Goal: Check status

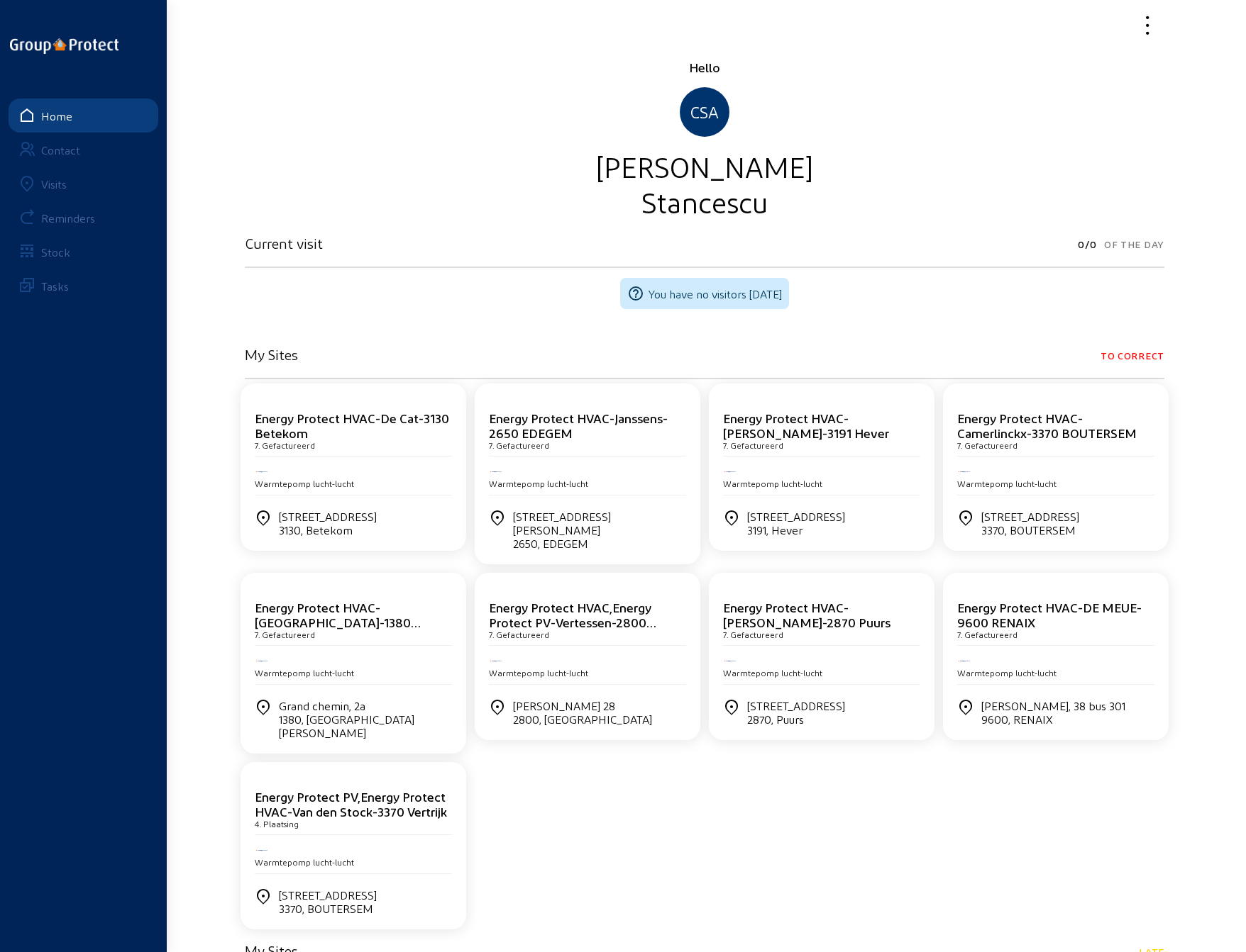
click at [375, 456] on div "Energy Protect HVAC-De Cat-3130 Betekom 7. Gefactureerd" at bounding box center [353, 434] width 197 height 46
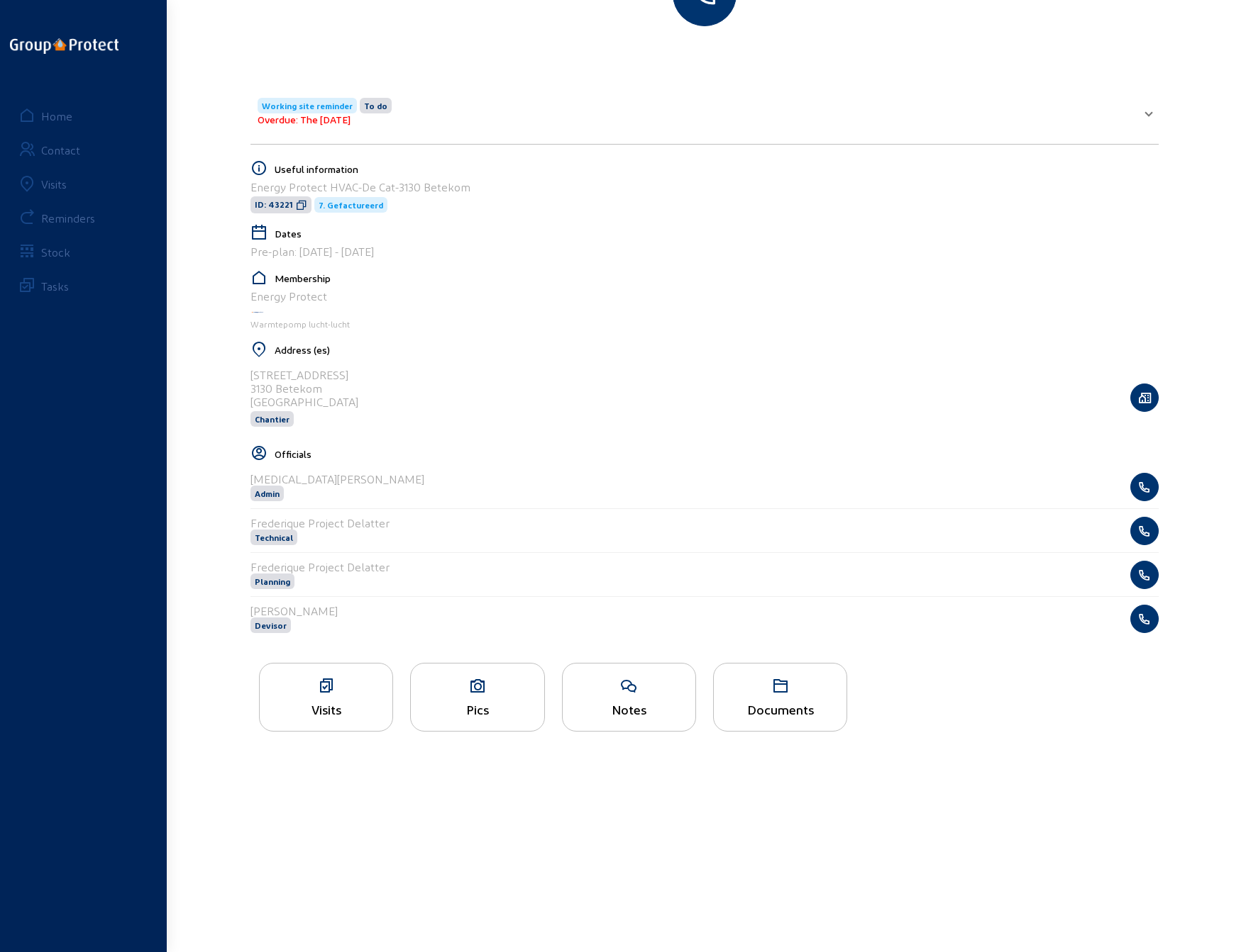
scroll to position [213, 0]
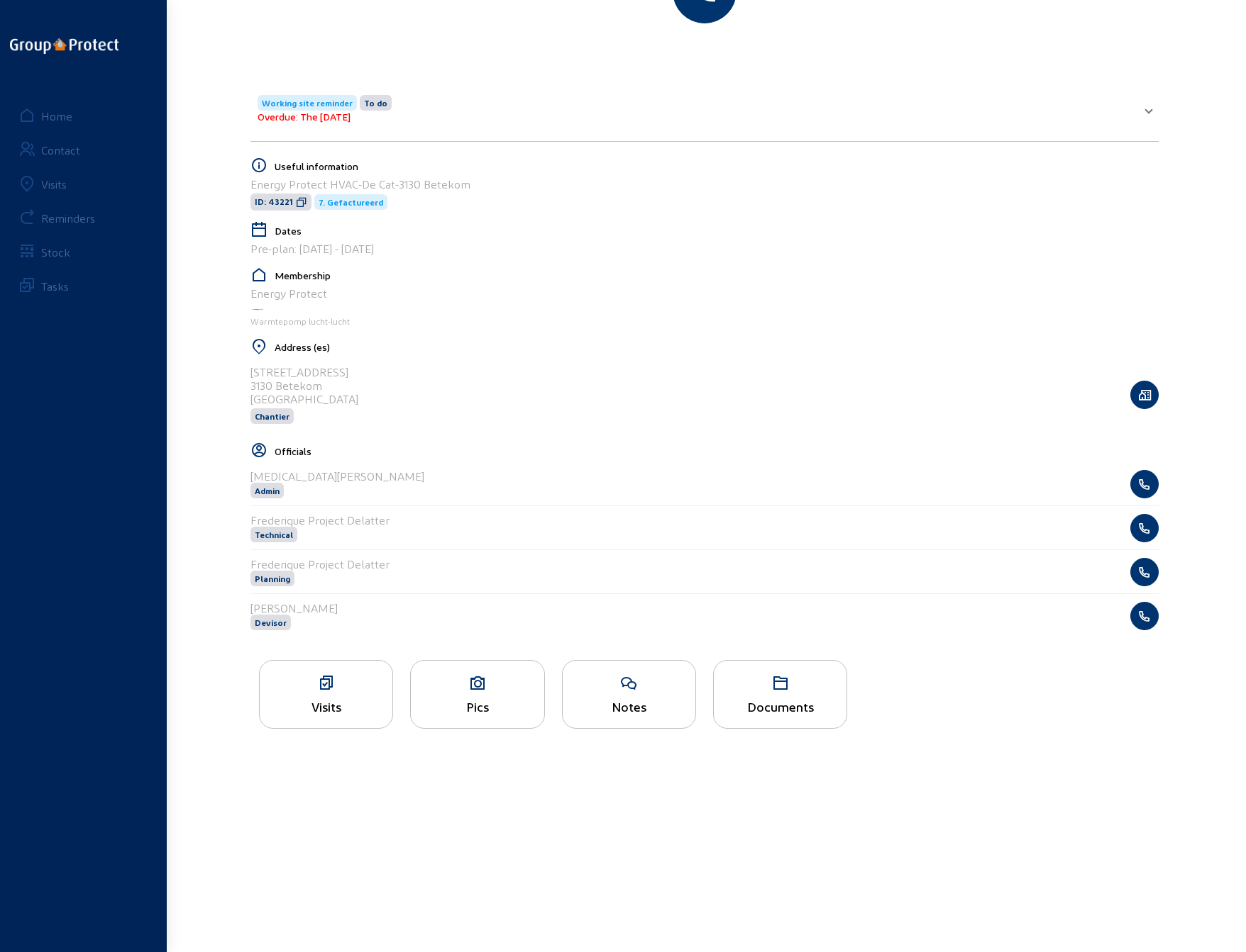
click at [320, 695] on div "Visits" at bounding box center [326, 695] width 134 height 69
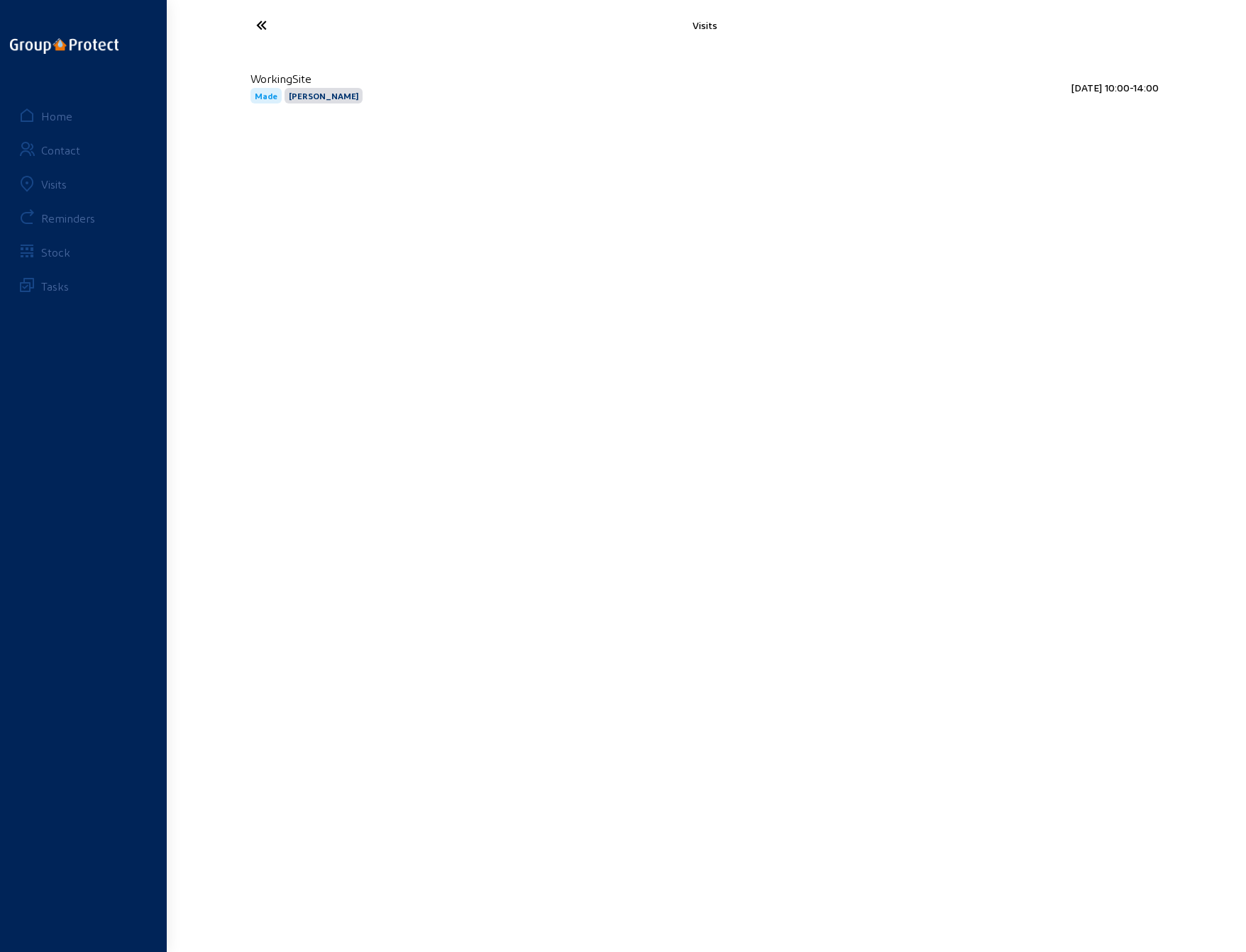
click at [263, 27] on icon at bounding box center [314, 25] width 131 height 25
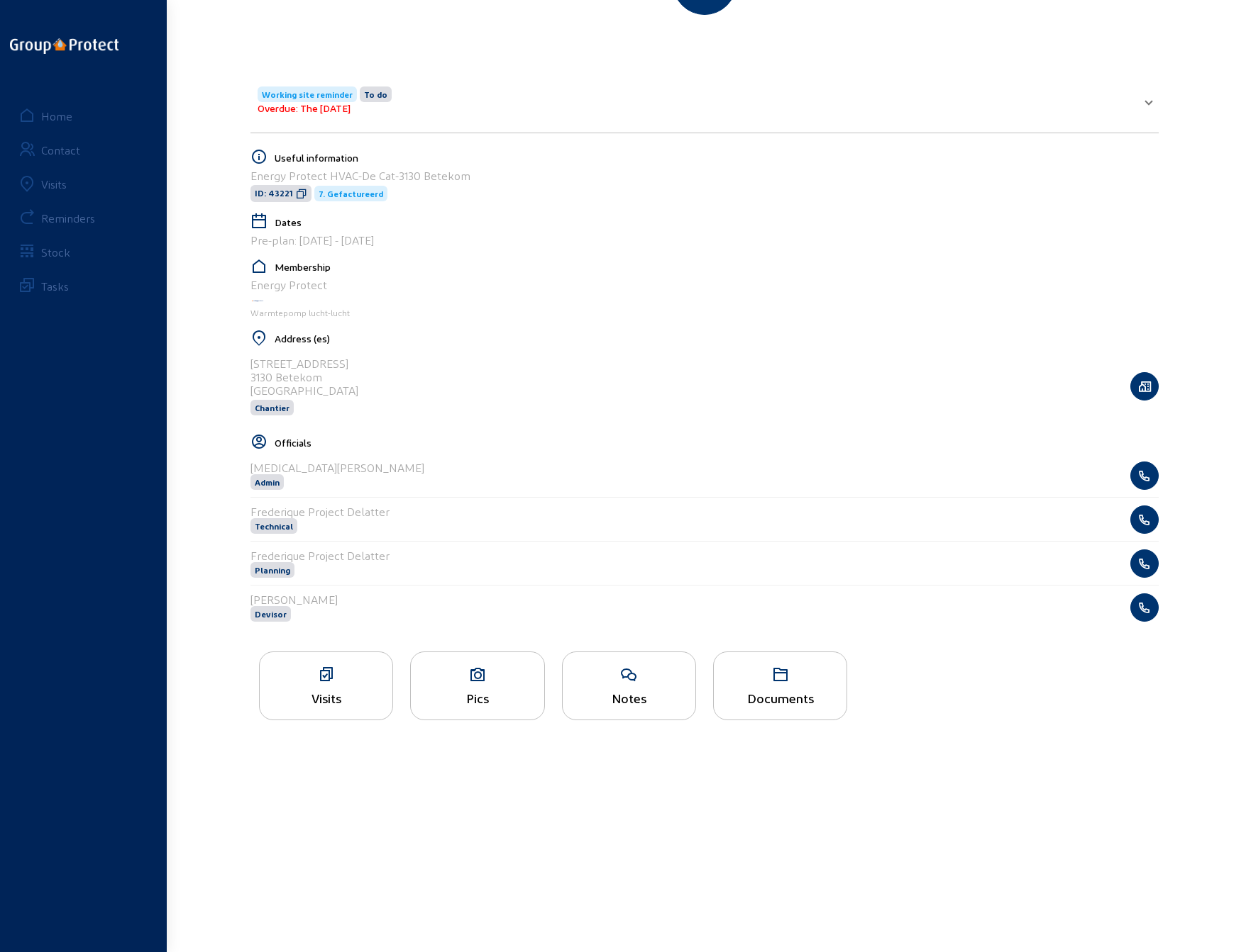
scroll to position [232, 0]
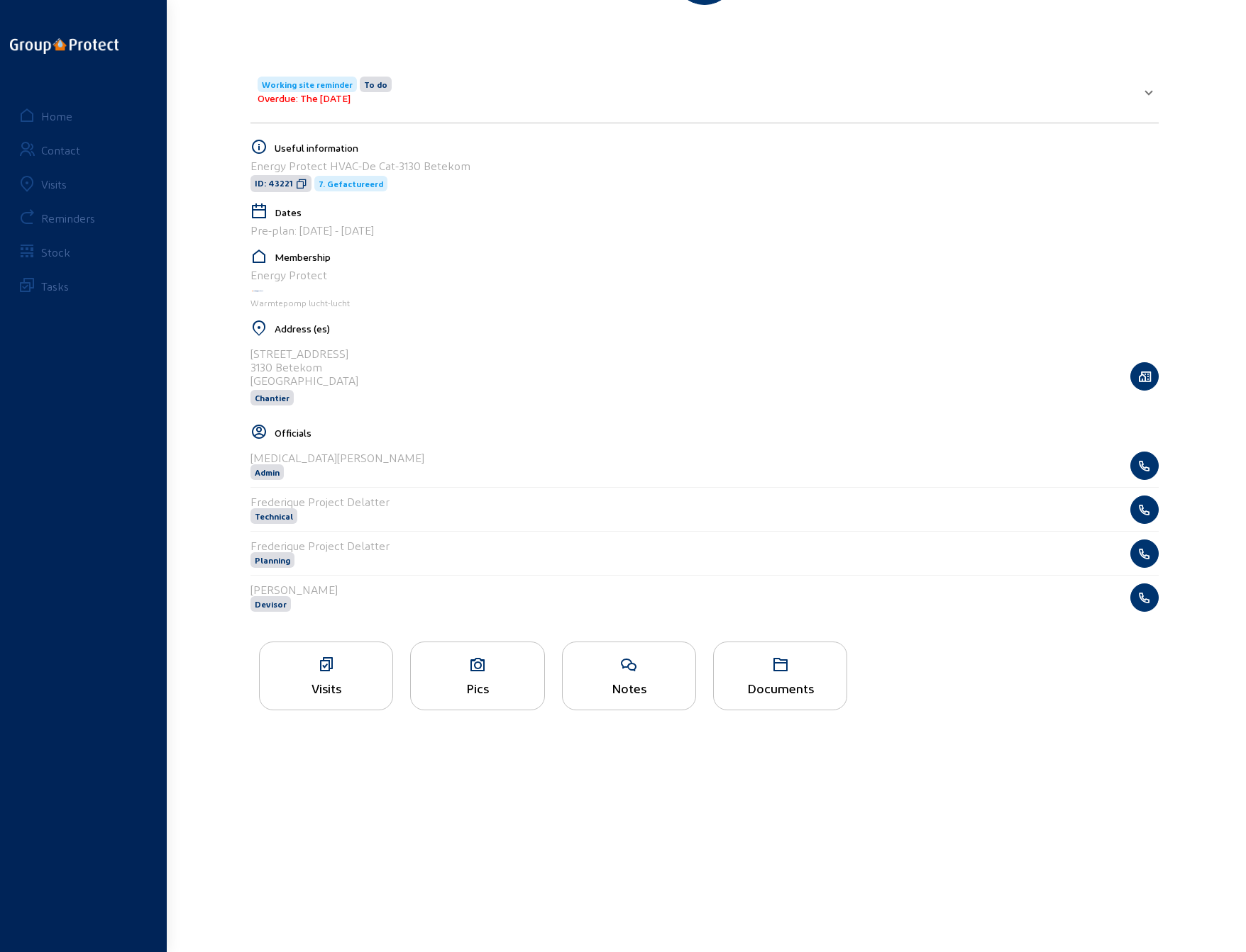
click at [474, 673] on div "Pics" at bounding box center [477, 676] width 134 height 69
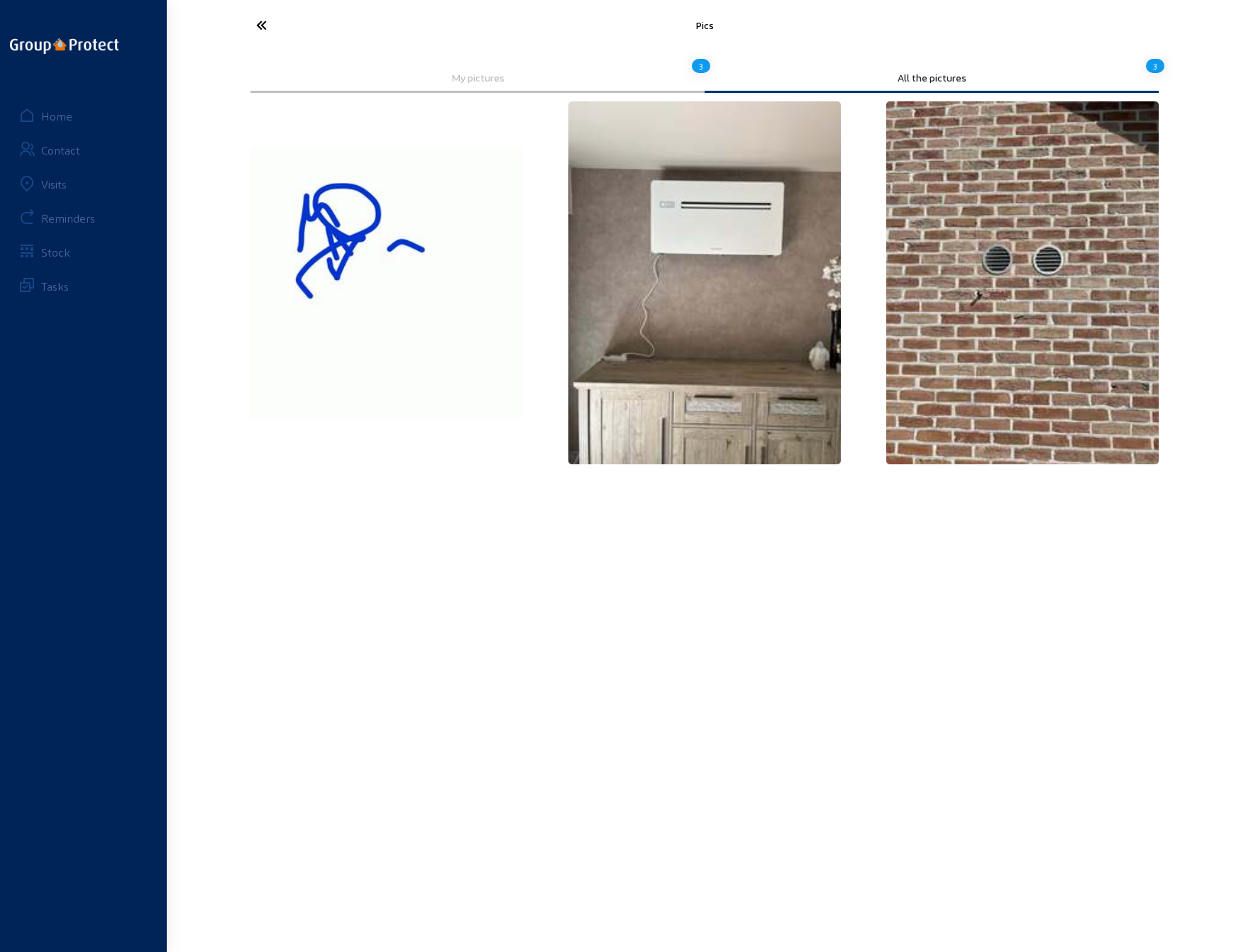
click at [256, 27] on icon at bounding box center [314, 25] width 131 height 25
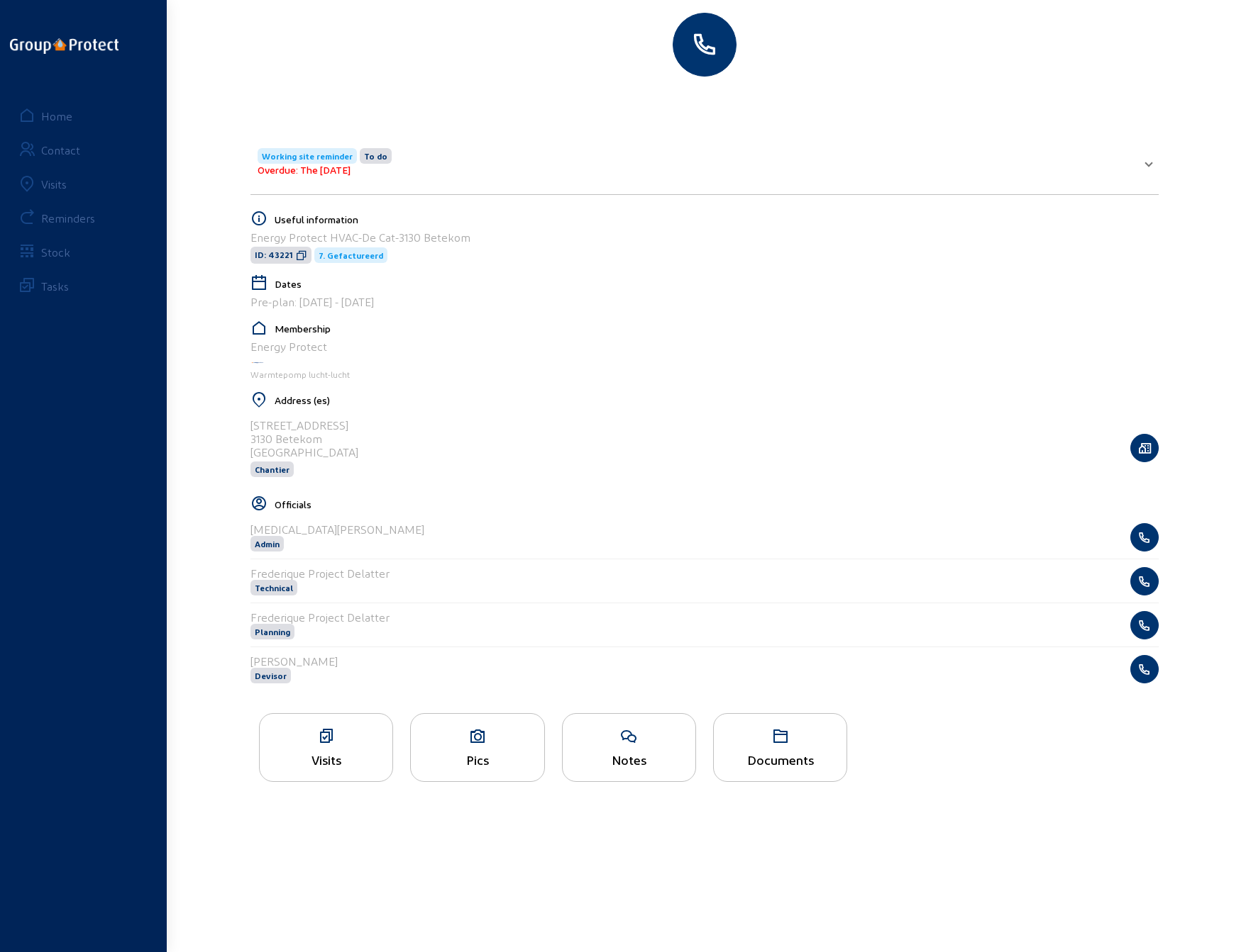
scroll to position [213, 0]
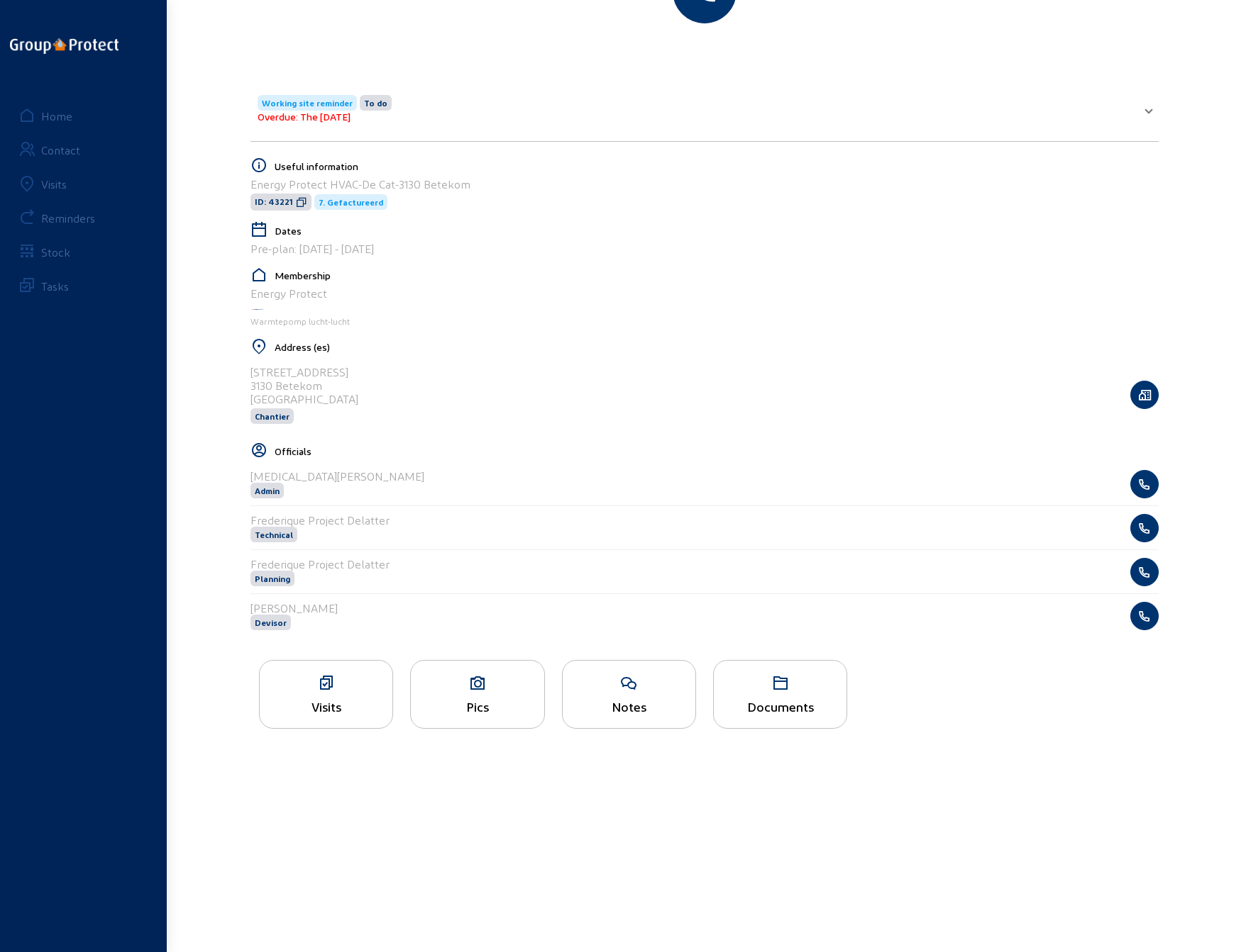
click at [636, 699] on div "Notes" at bounding box center [628, 707] width 133 height 15
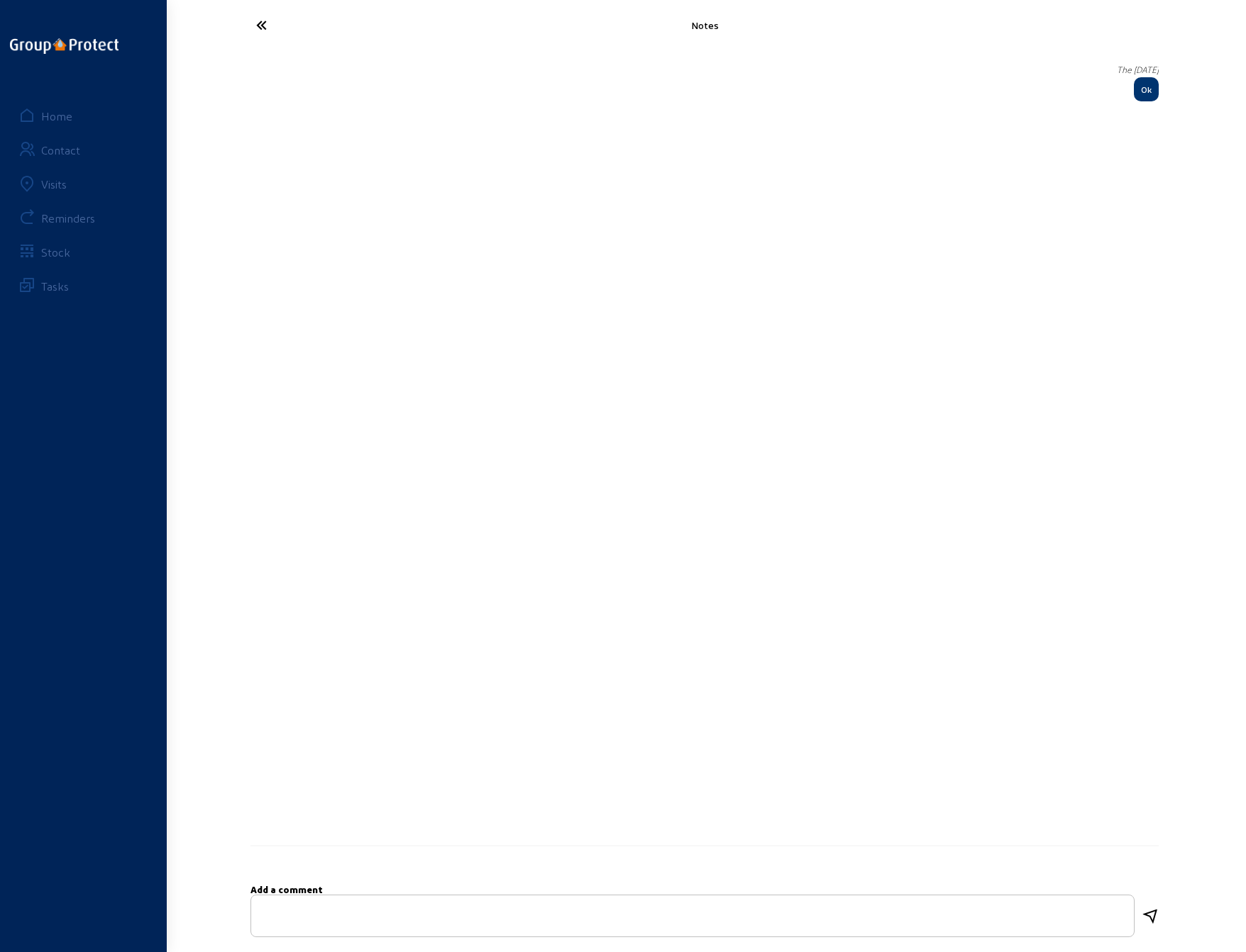
click at [259, 29] on icon at bounding box center [314, 25] width 131 height 25
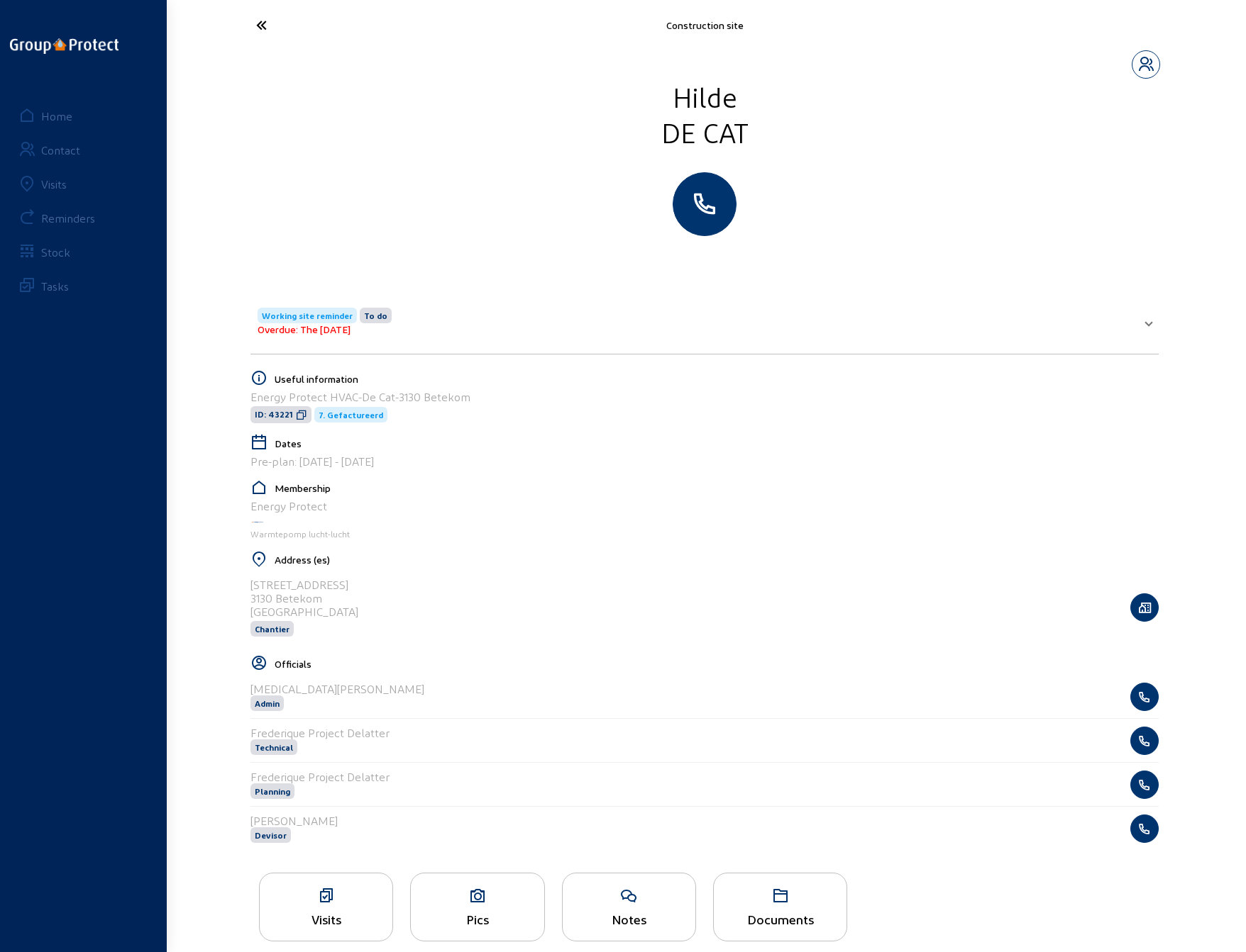
click at [786, 912] on div "Documents" at bounding box center [780, 920] width 133 height 15
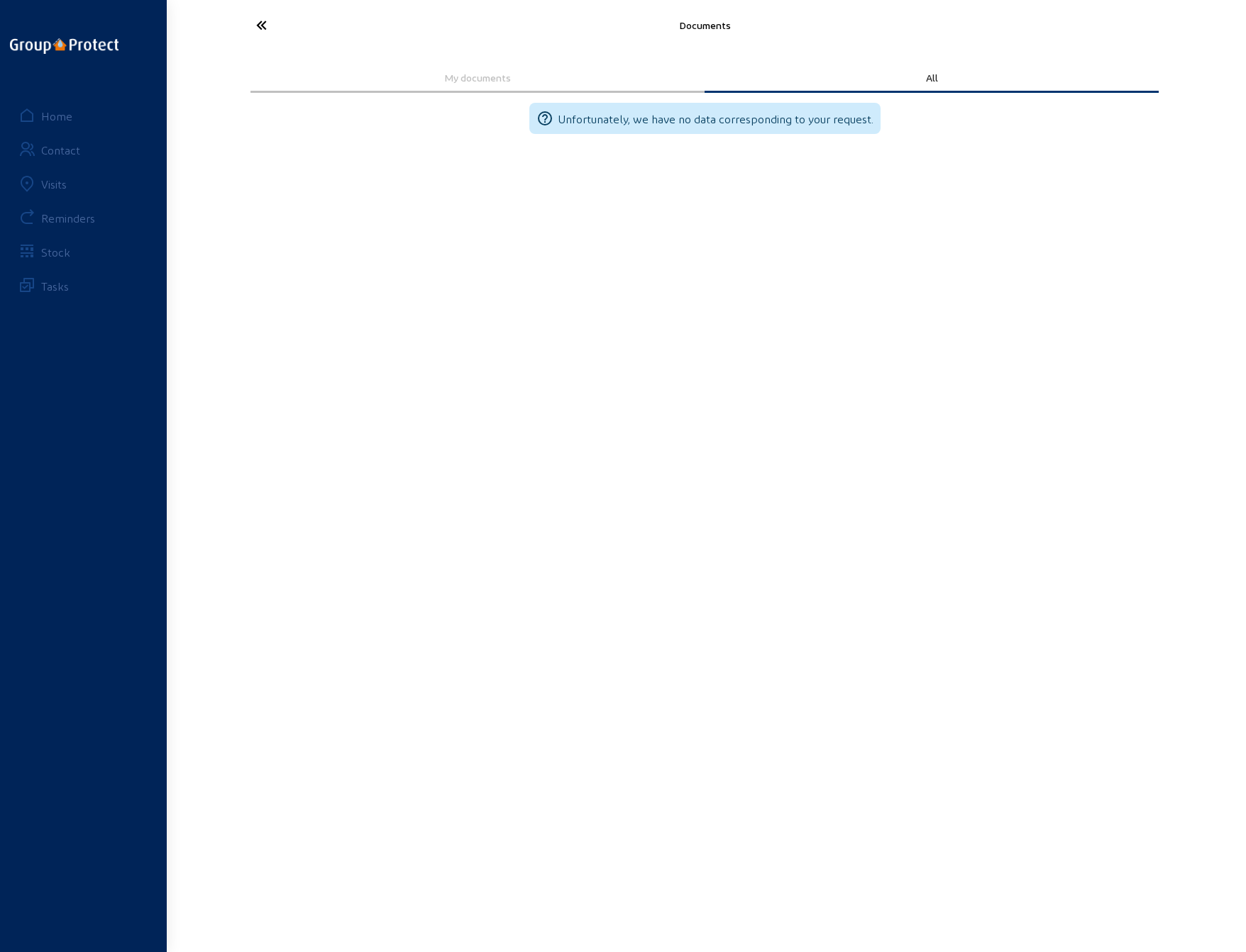
click at [256, 28] on icon at bounding box center [314, 25] width 131 height 25
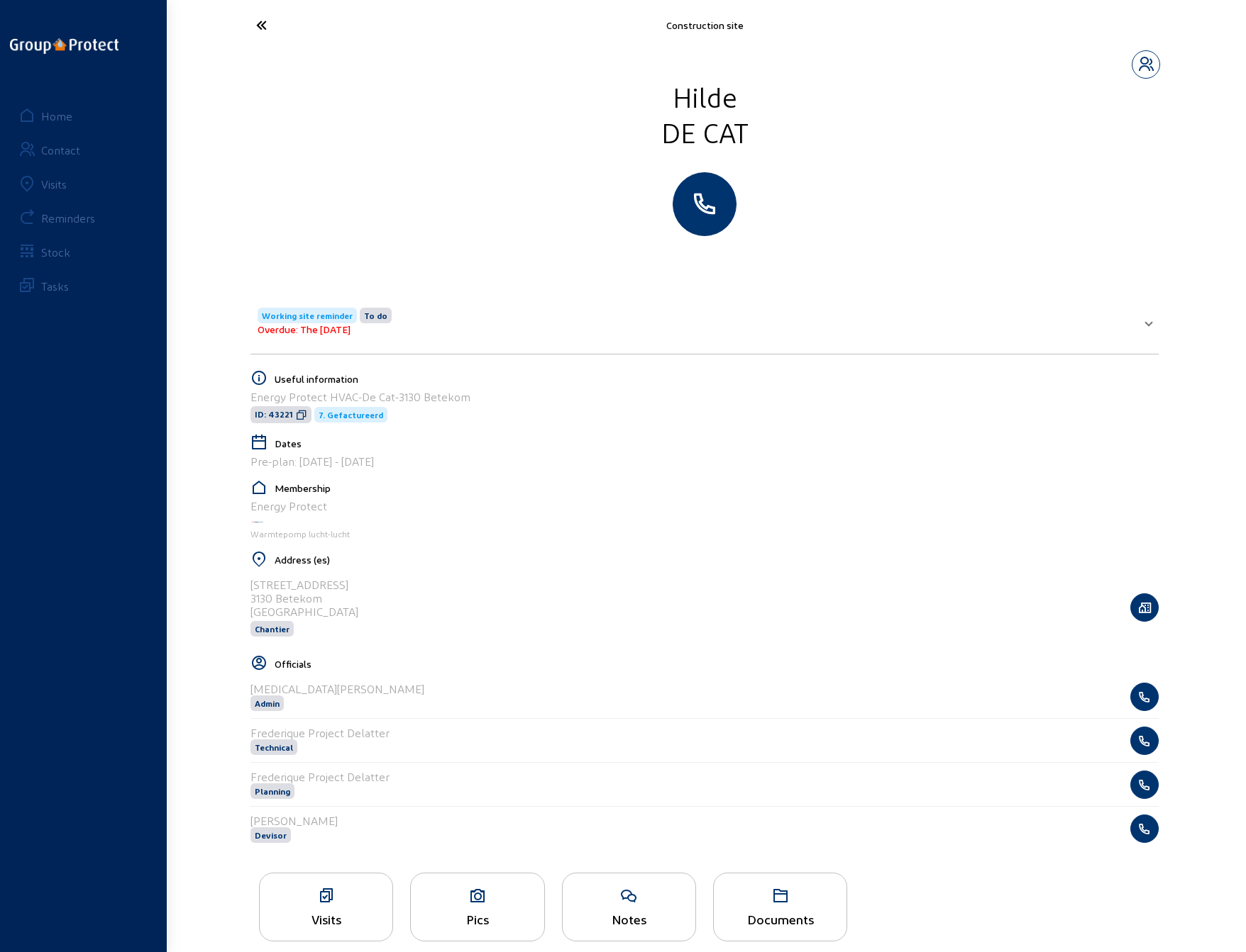
click at [257, 27] on icon at bounding box center [314, 25] width 131 height 25
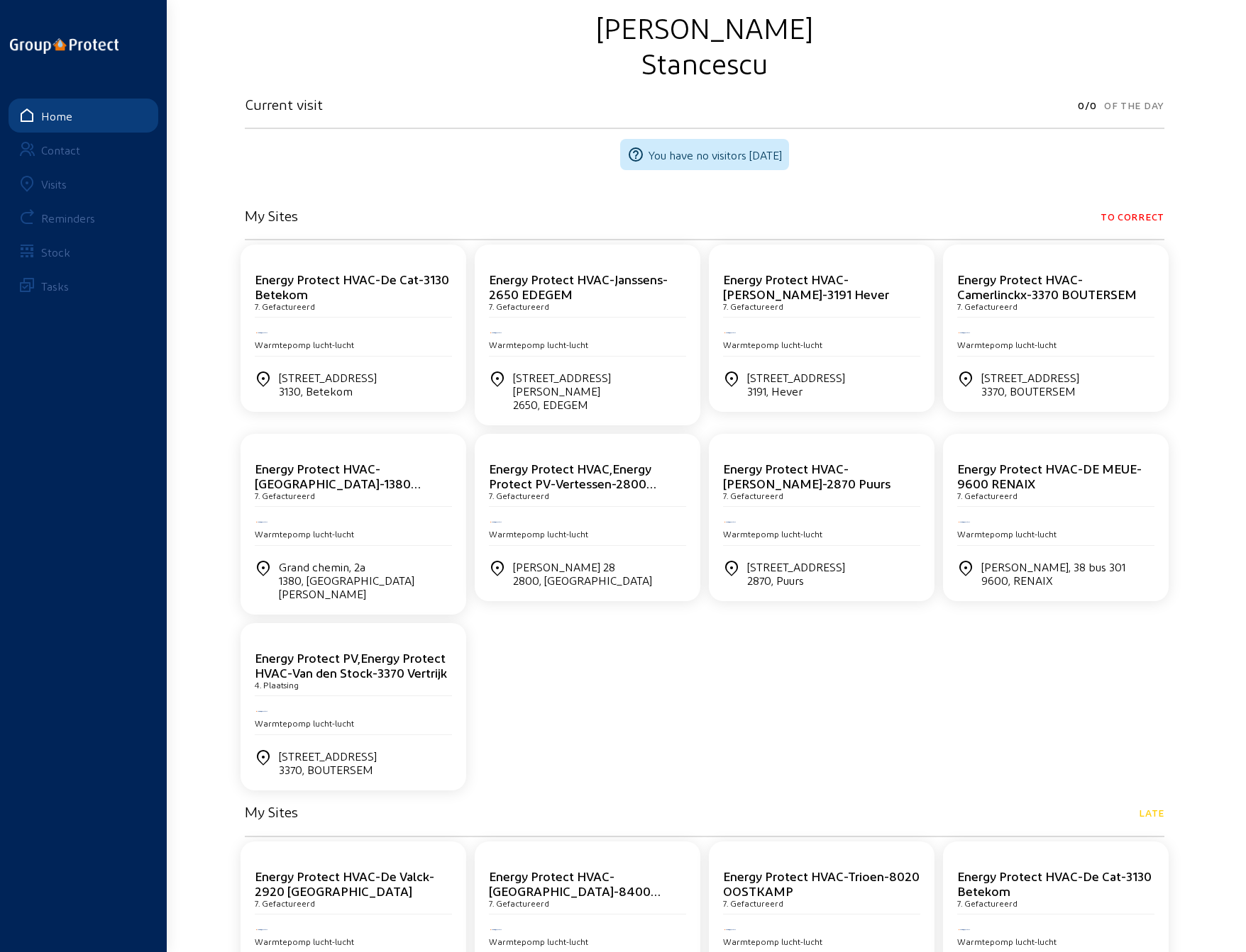
scroll to position [142, 0]
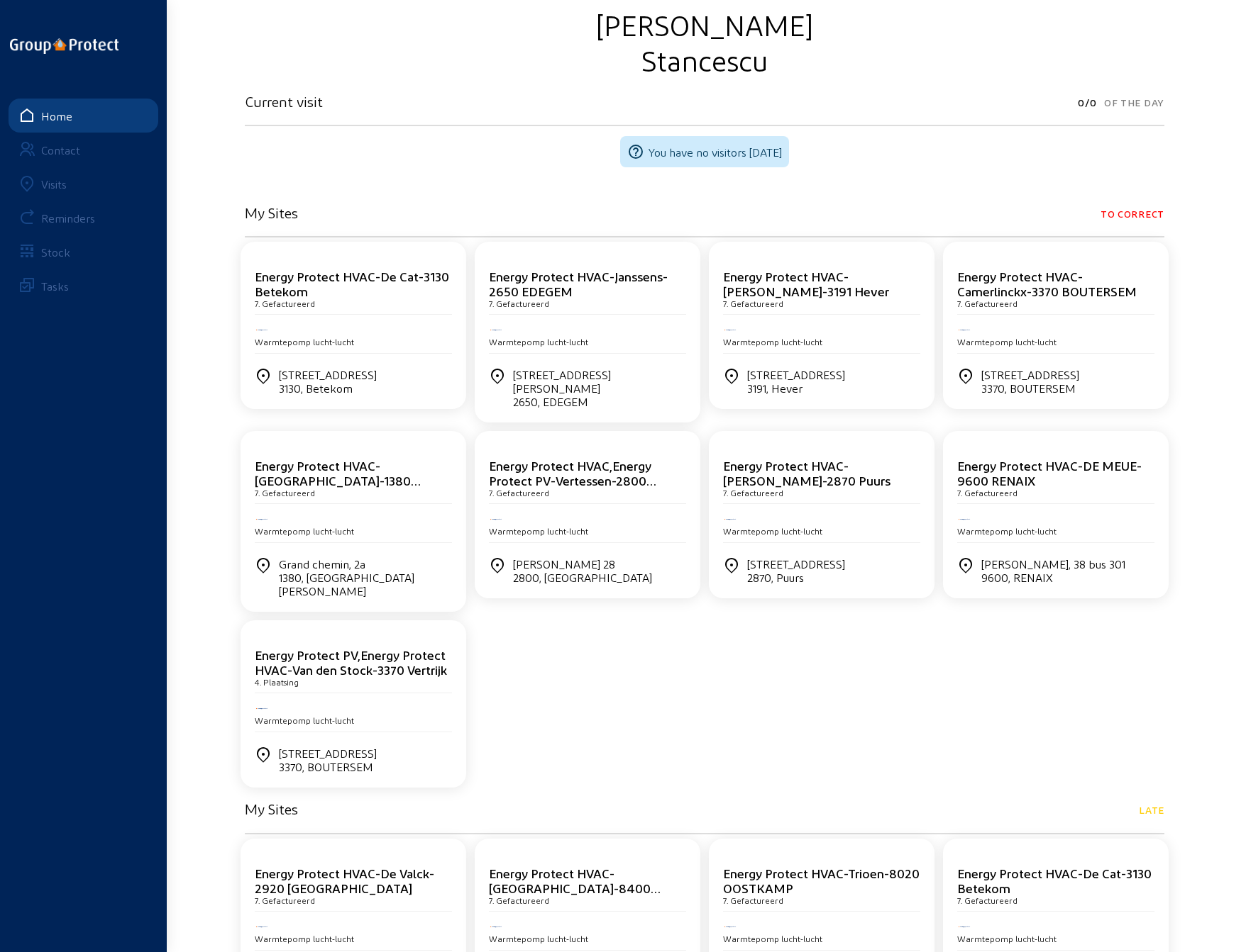
click at [53, 188] on div "Visits" at bounding box center [53, 184] width 26 height 13
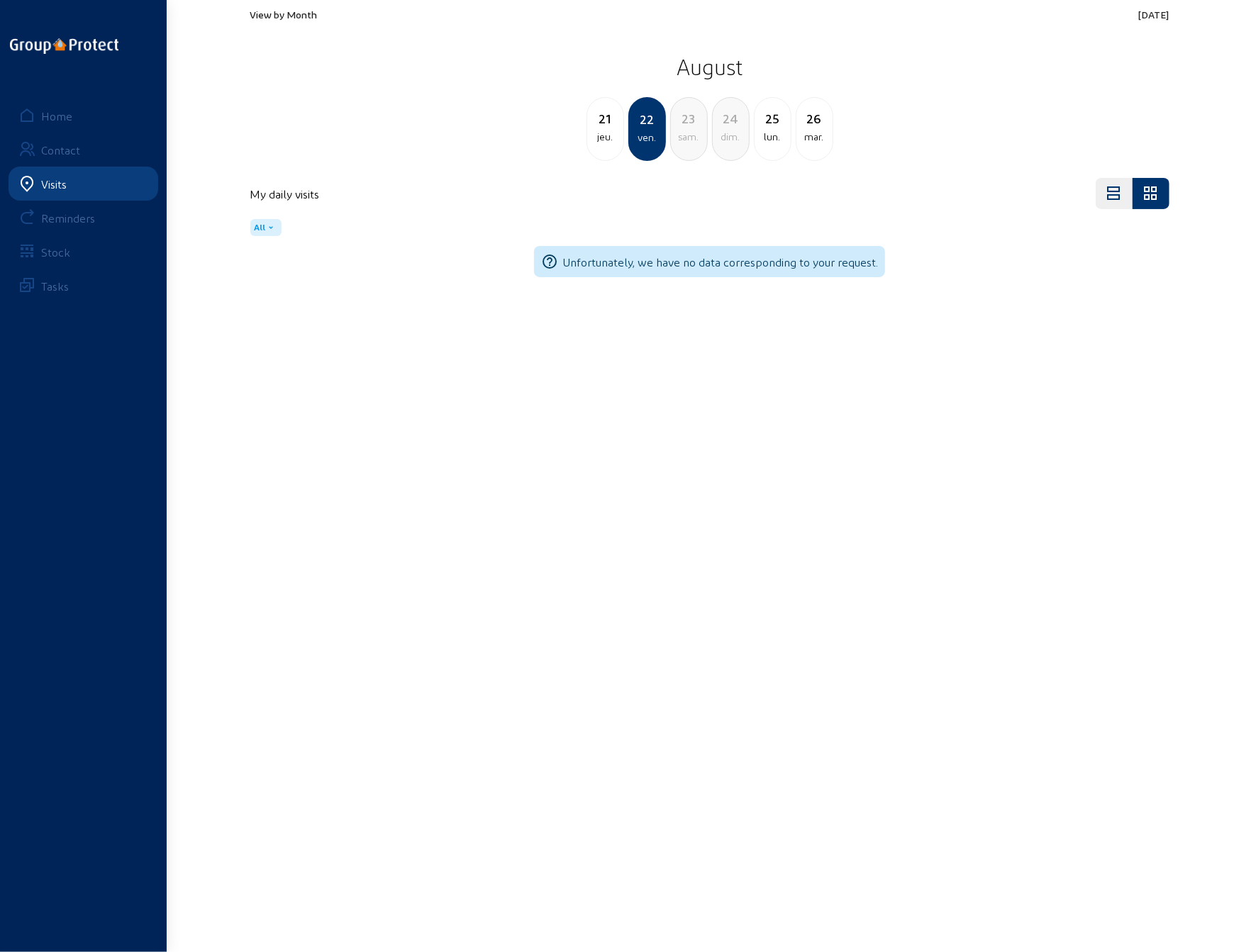
click at [290, 20] on span "View by Month" at bounding box center [284, 14] width 68 height 12
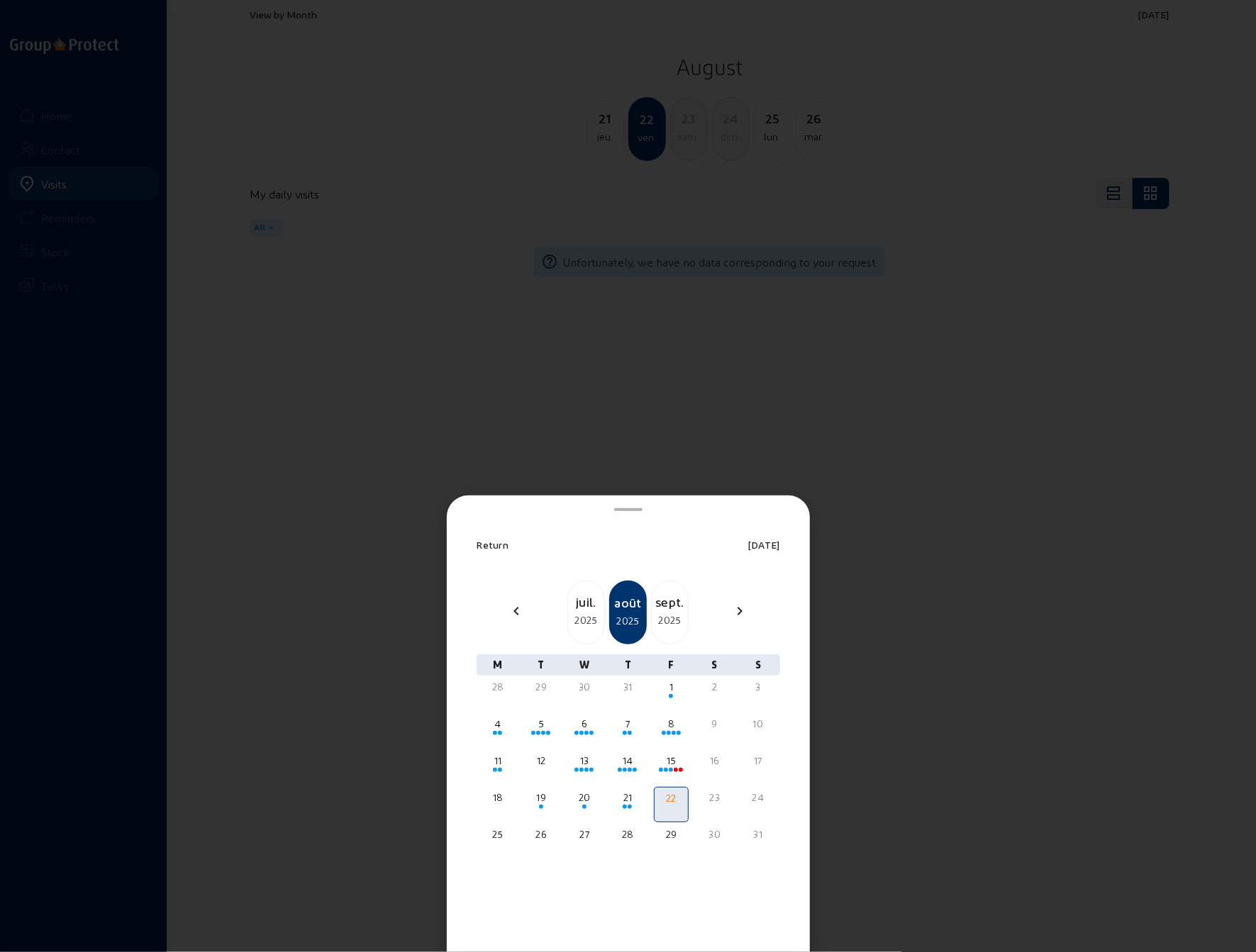
click at [662, 611] on div "sept." at bounding box center [670, 601] width 36 height 20
click at [583, 689] on div "3" at bounding box center [584, 687] width 31 height 14
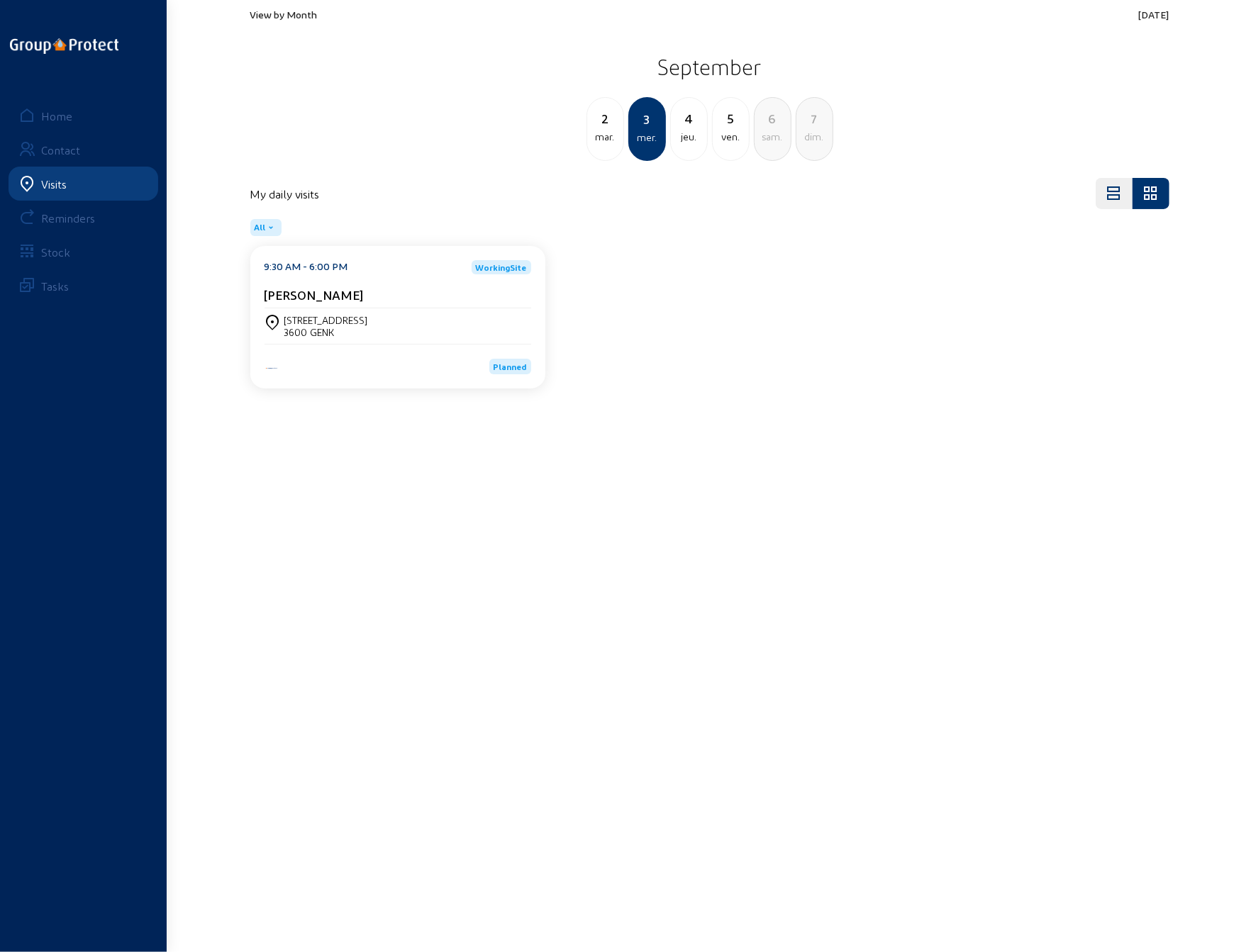
click at [318, 329] on div "3600 GENK" at bounding box center [326, 332] width 84 height 12
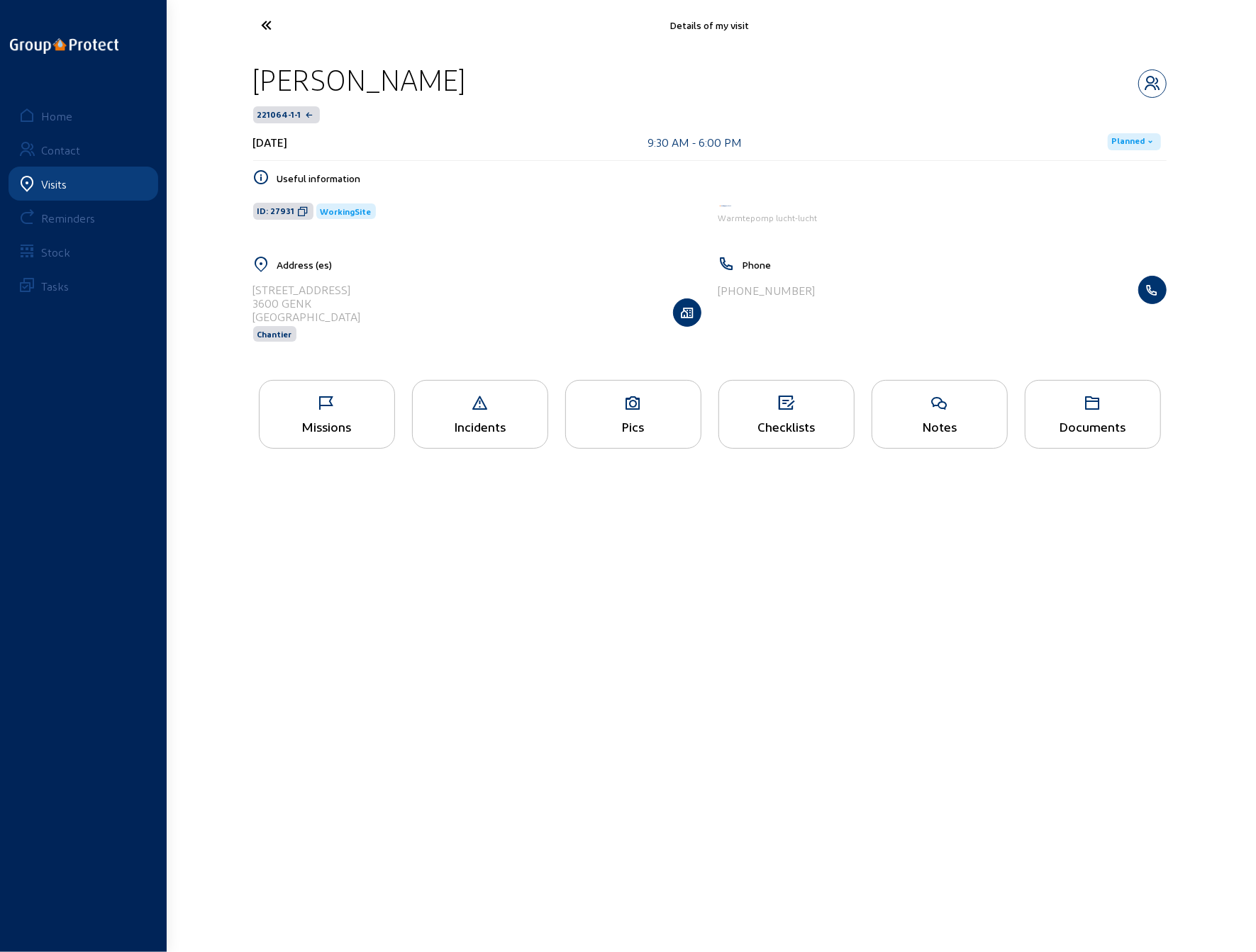
click at [614, 409] on icon at bounding box center [633, 403] width 134 height 17
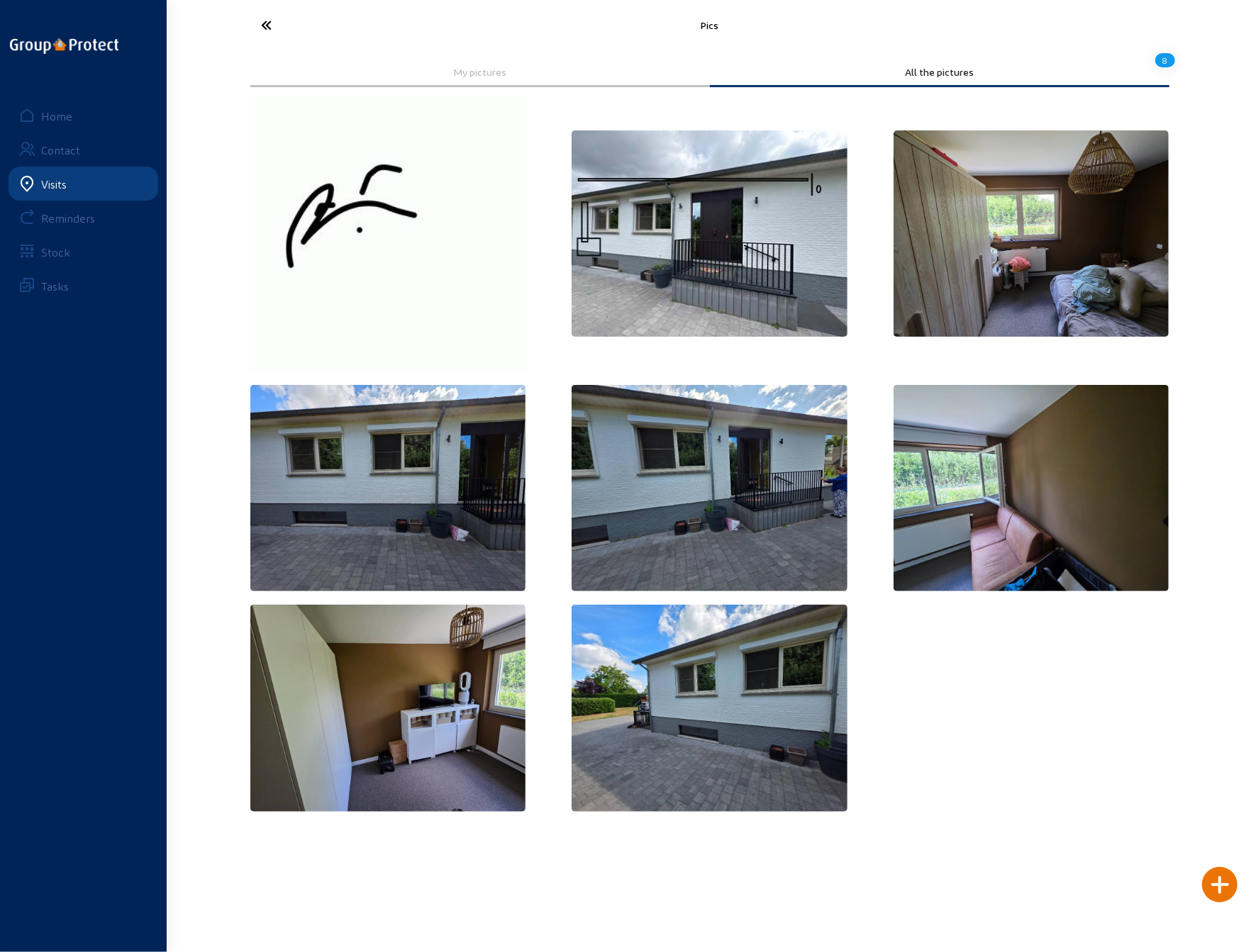
click at [259, 26] on icon at bounding box center [319, 25] width 131 height 25
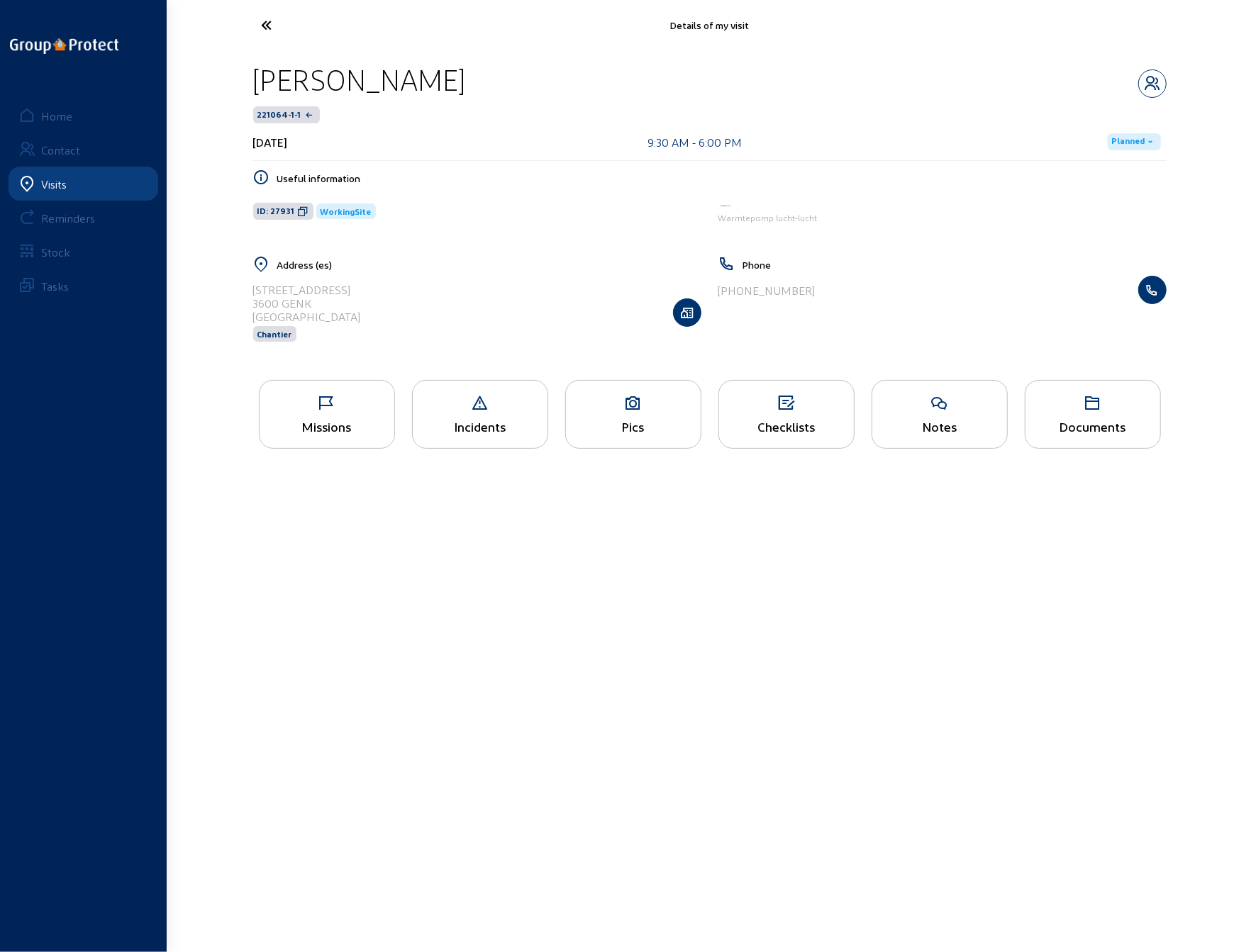
click at [327, 431] on div "Missions" at bounding box center [327, 415] width 136 height 69
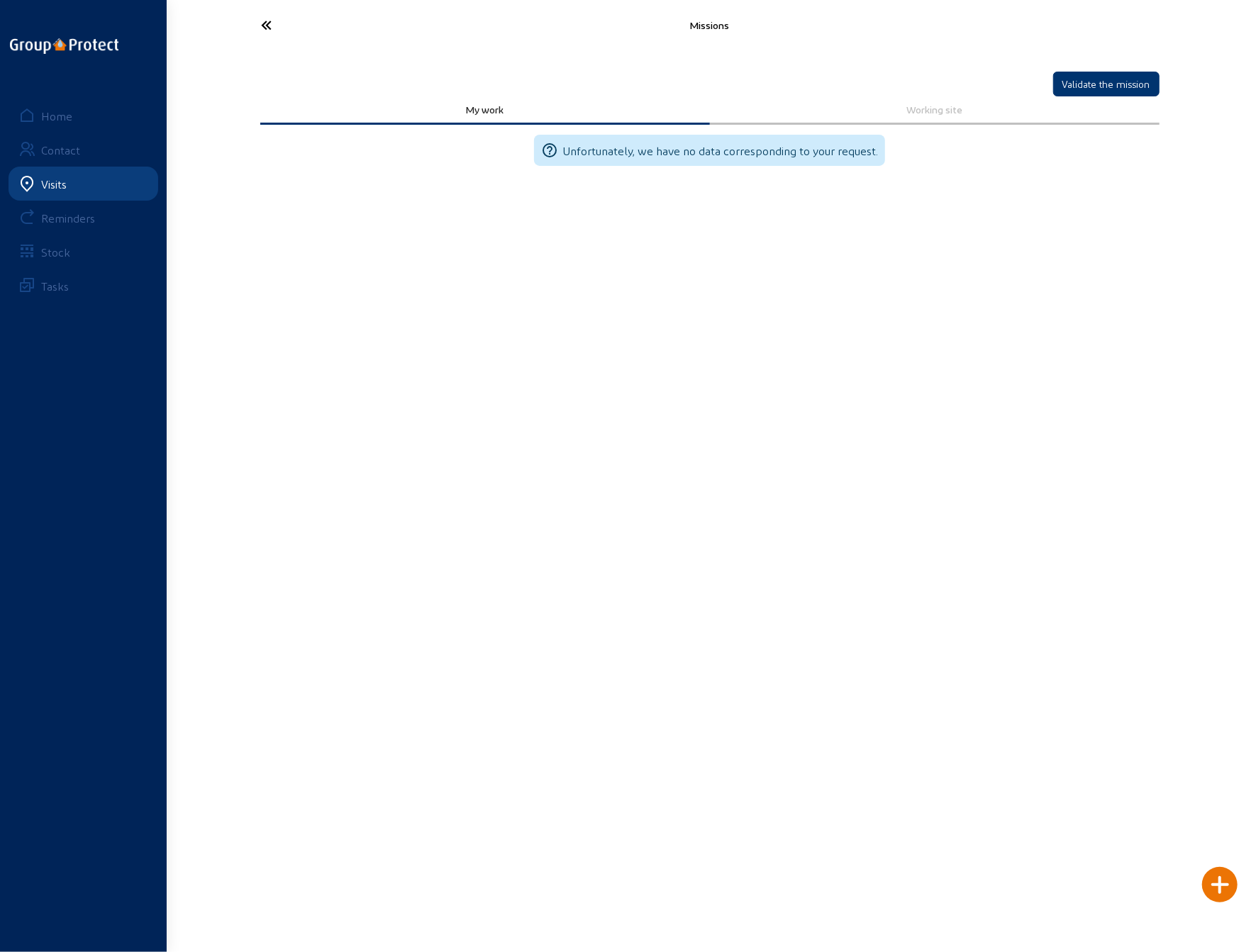
click at [265, 28] on icon at bounding box center [319, 25] width 131 height 25
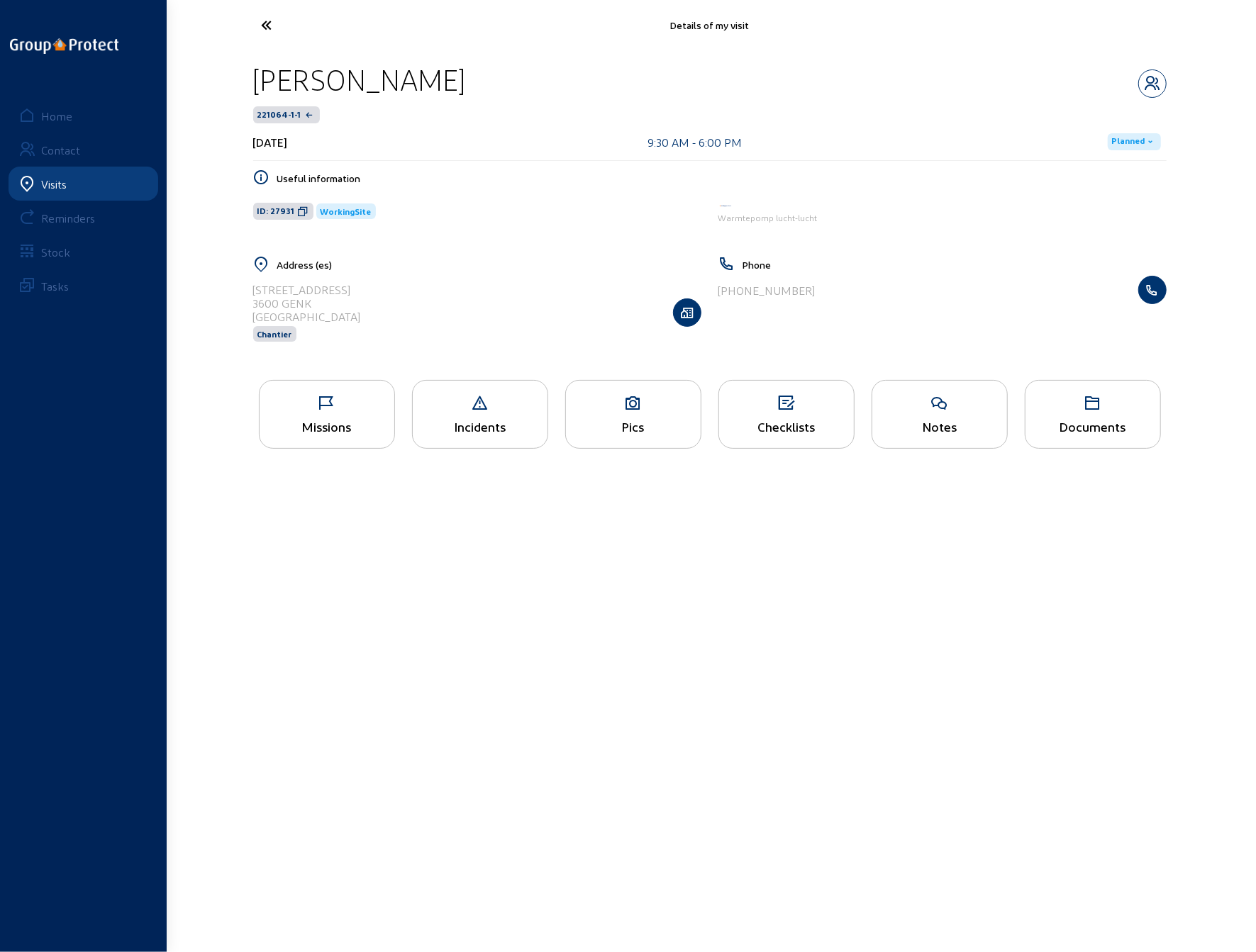
click at [780, 419] on div "Checklists" at bounding box center [786, 427] width 134 height 15
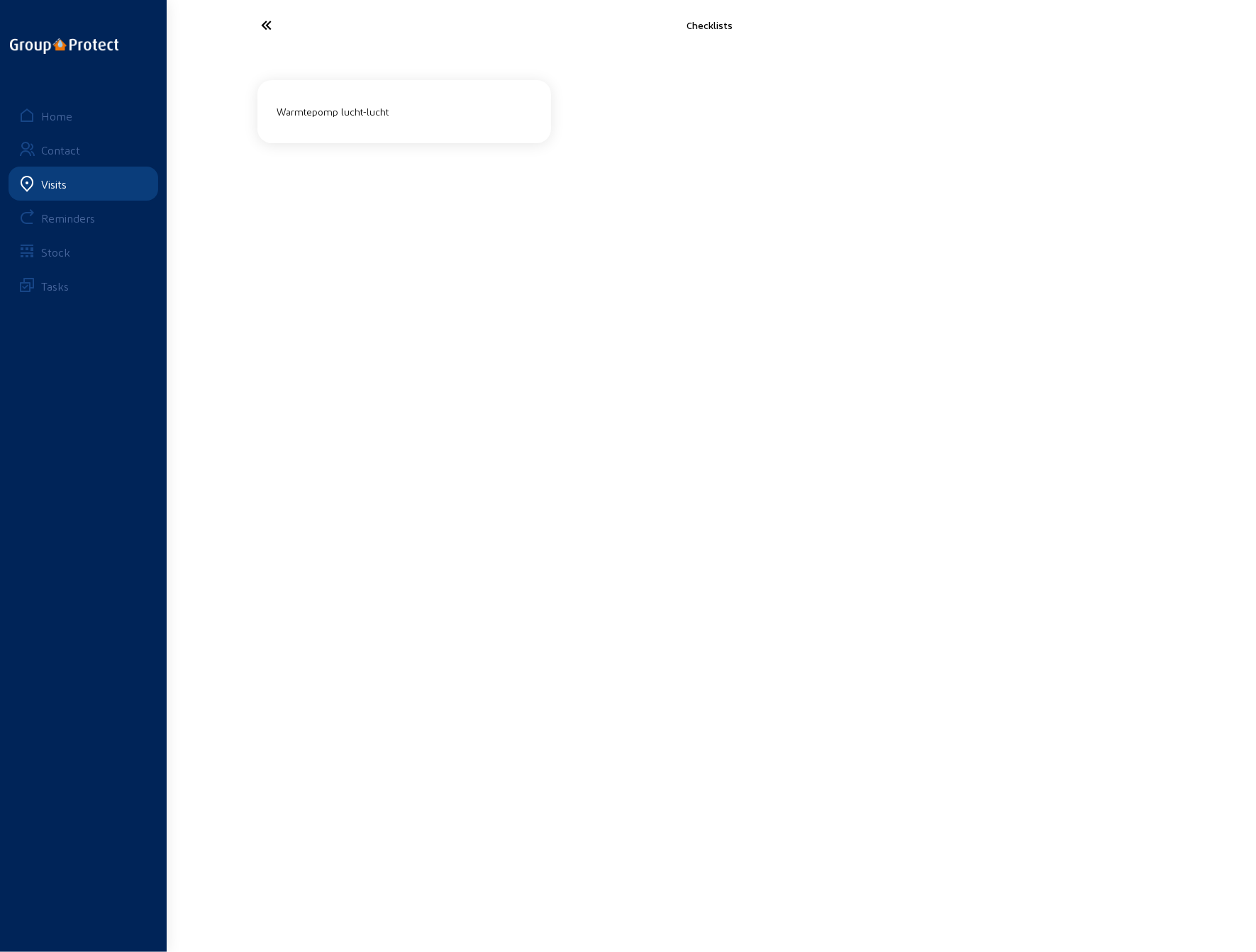
click at [346, 111] on div "Warmtepomp lucht-lucht" at bounding box center [404, 111] width 266 height 24
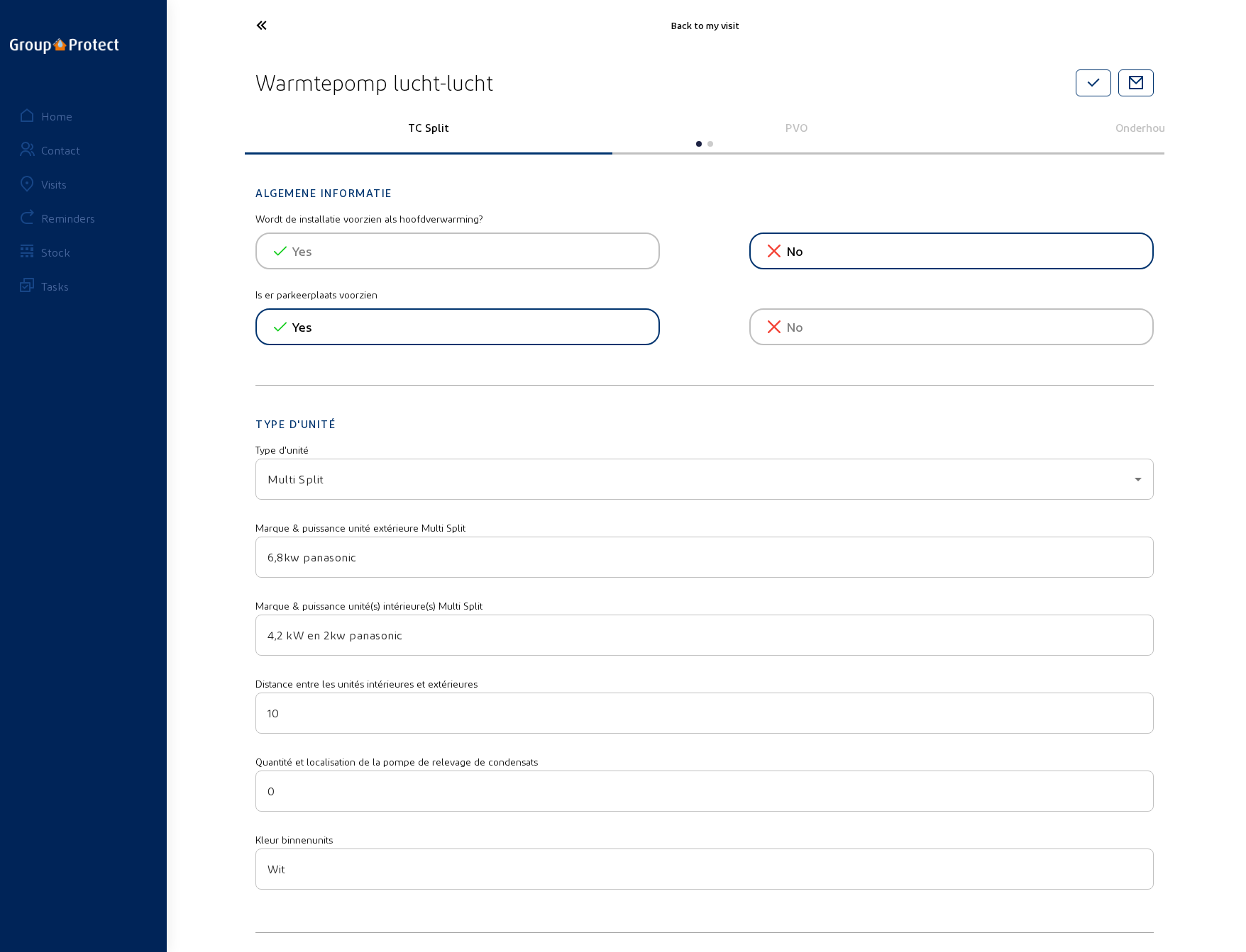
click at [264, 25] on icon at bounding box center [314, 25] width 131 height 25
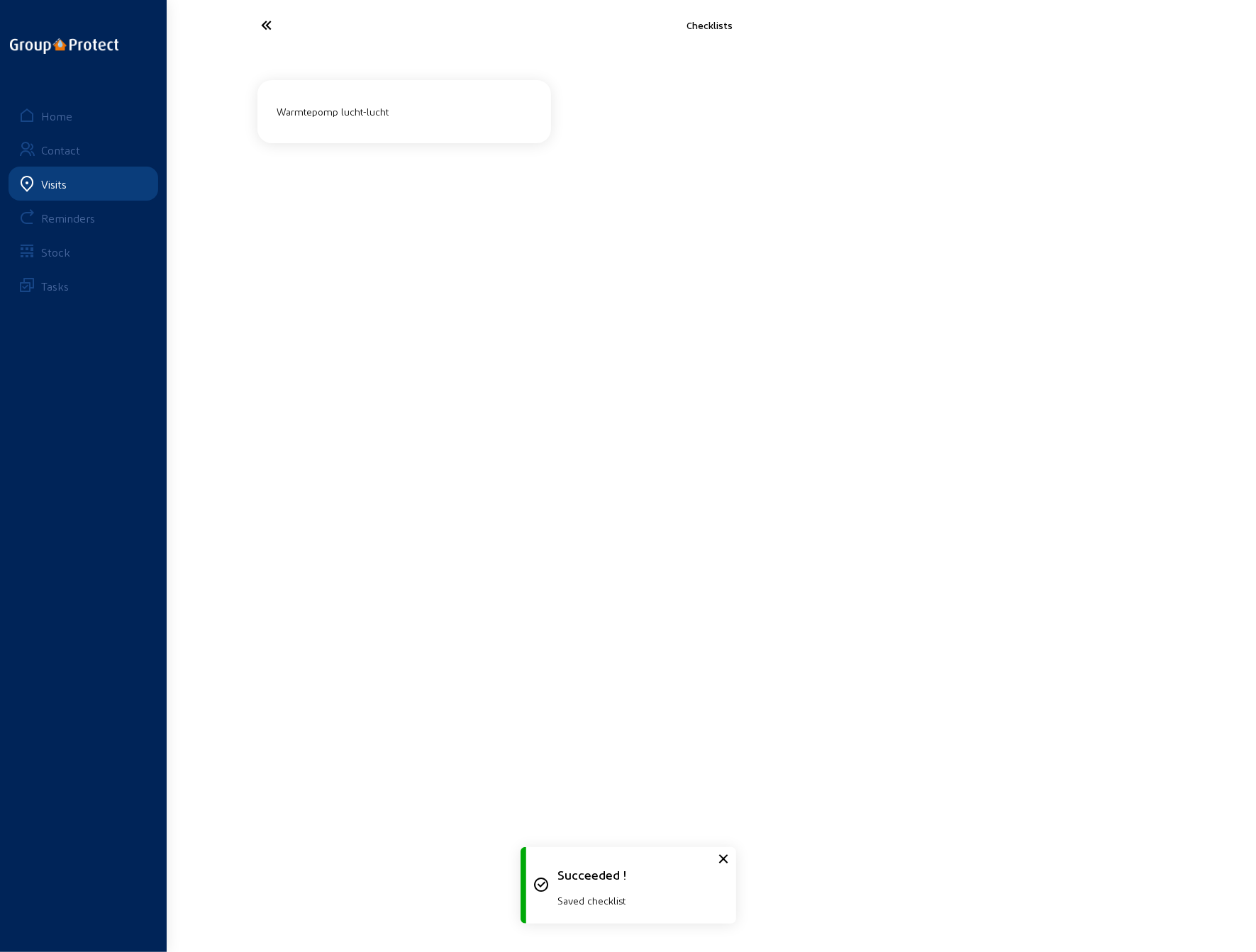
click at [264, 25] on icon at bounding box center [319, 25] width 131 height 25
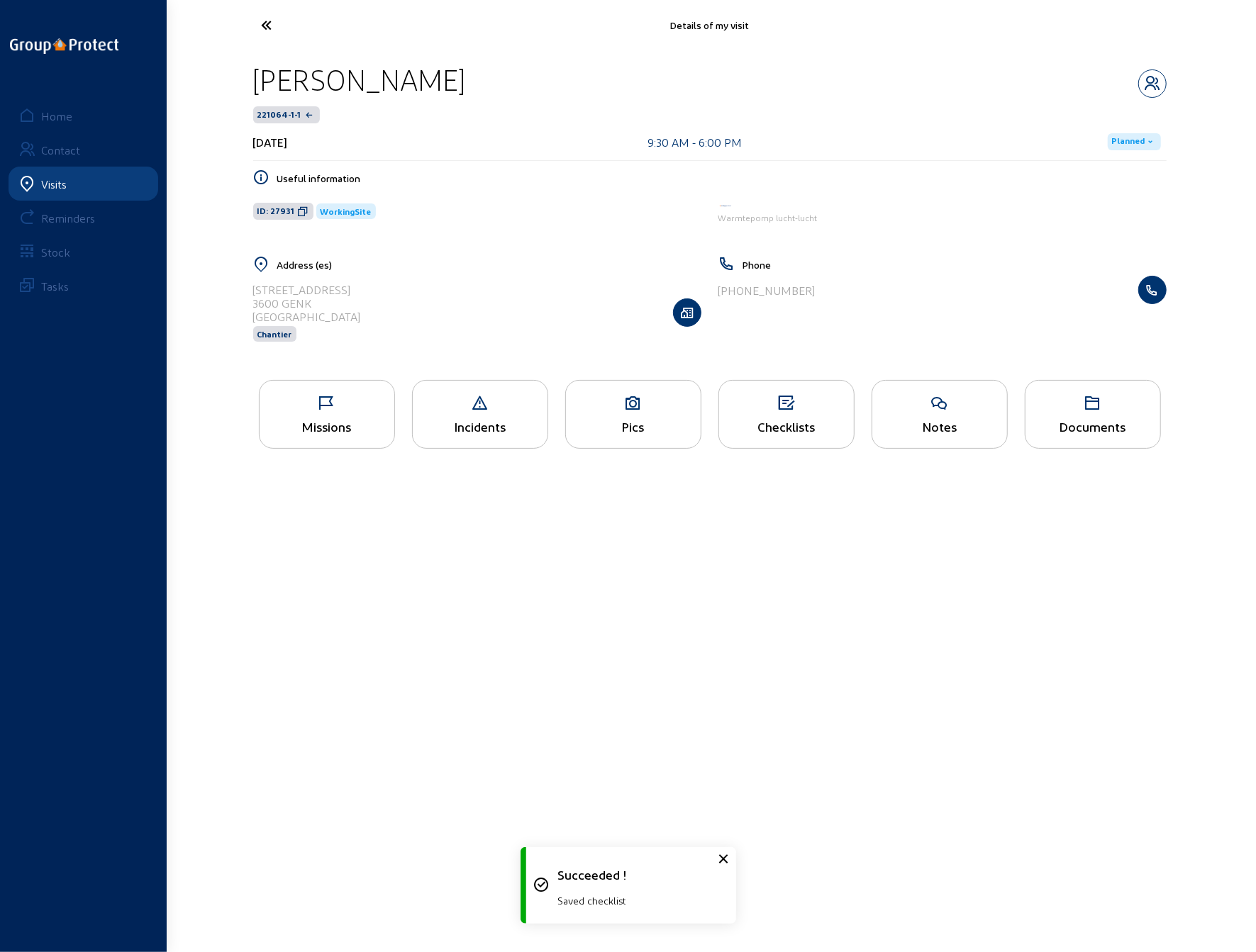
click at [264, 26] on icon at bounding box center [319, 25] width 131 height 25
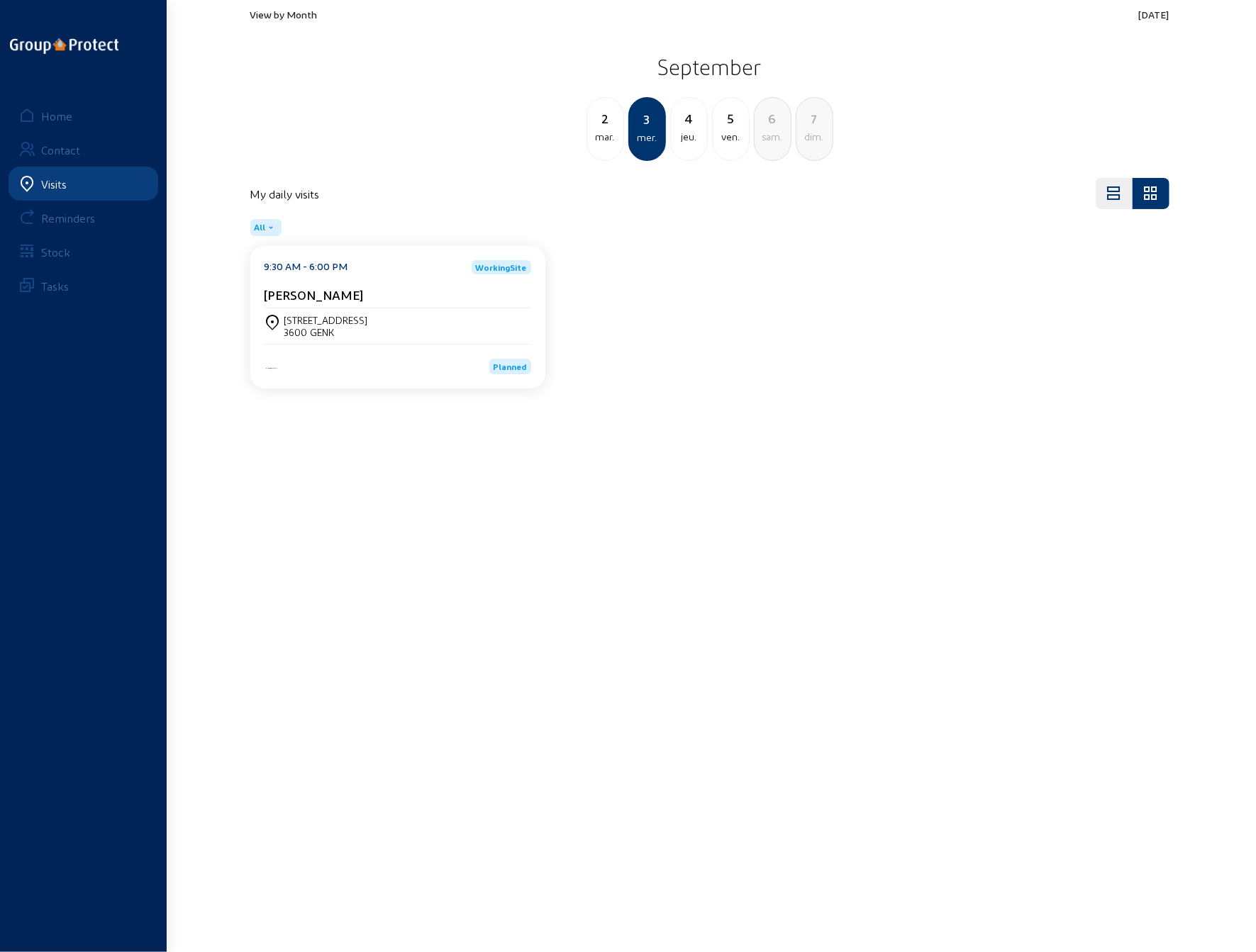
click at [293, 16] on span "View by Month" at bounding box center [284, 14] width 68 height 12
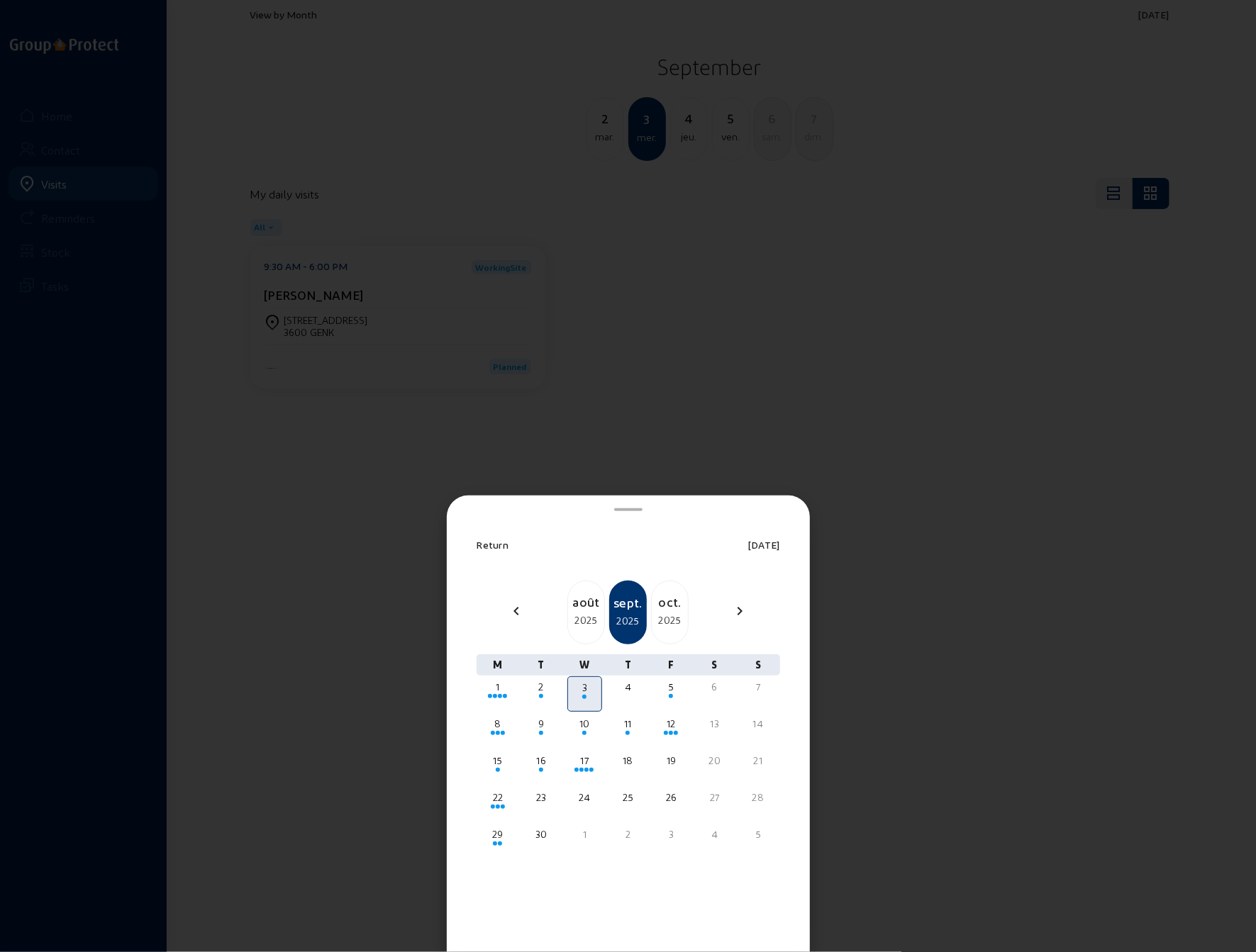
click at [601, 600] on div "août" at bounding box center [586, 601] width 36 height 20
click at [666, 798] on div "22" at bounding box center [671, 798] width 30 height 14
